Goal: Task Accomplishment & Management: Use online tool/utility

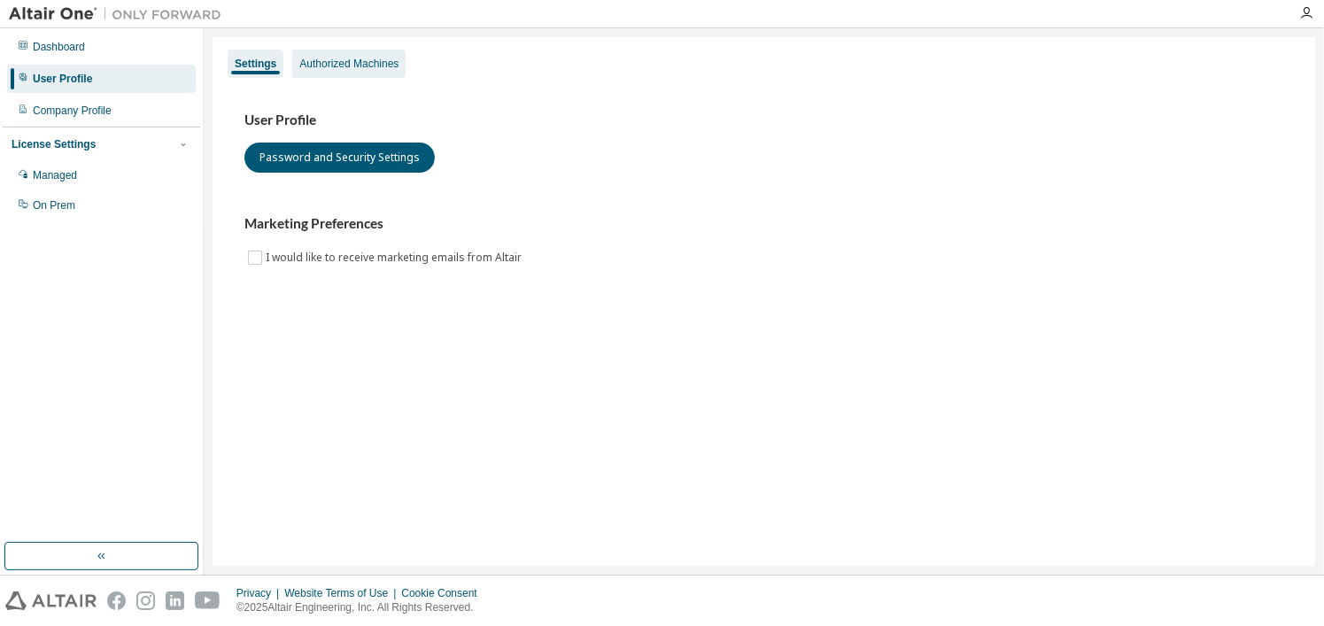
click at [321, 59] on div "Authorized Machines" at bounding box center [348, 64] width 99 height 14
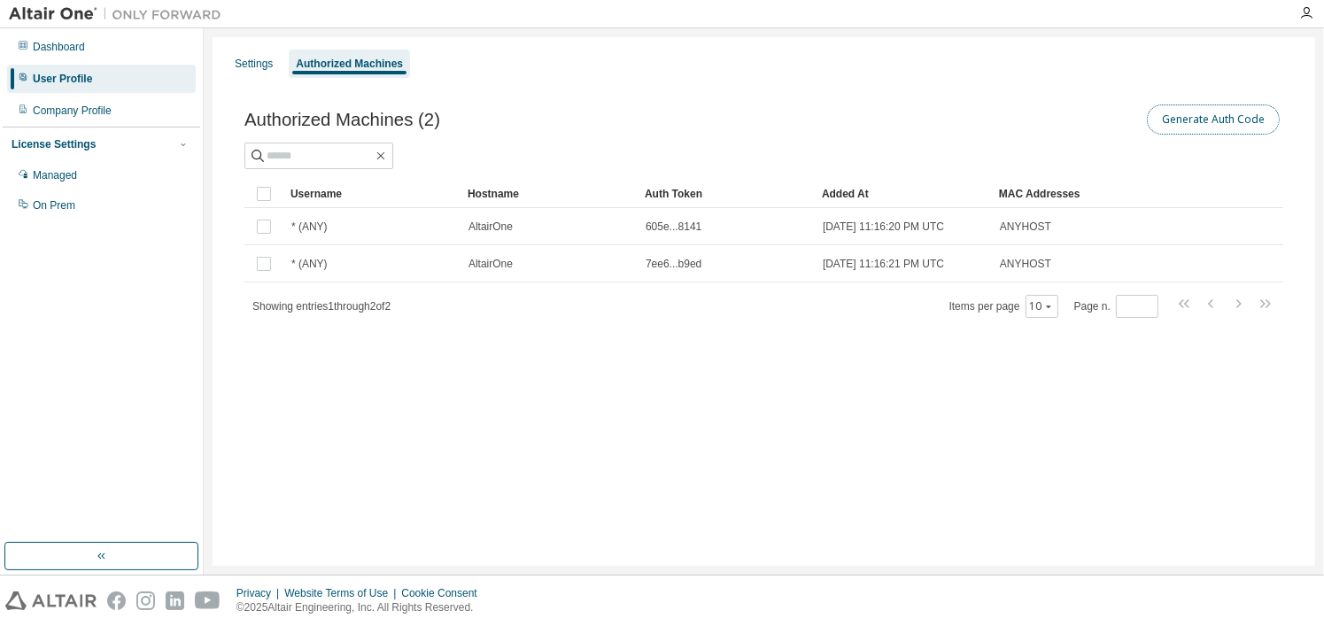
click at [1185, 123] on button "Generate Auth Code" at bounding box center [1213, 119] width 133 height 30
